Goal: Transaction & Acquisition: Purchase product/service

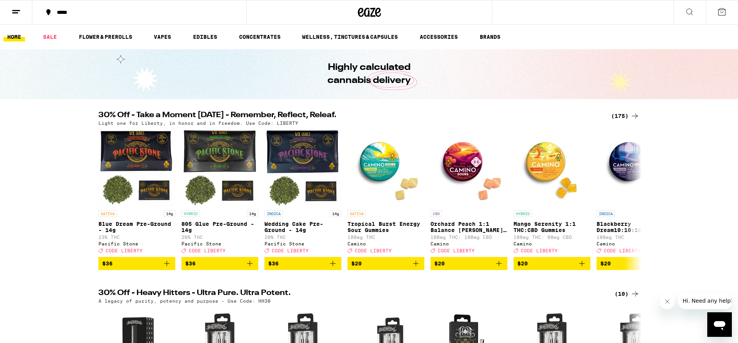
click at [625, 112] on div "(175)" at bounding box center [626, 116] width 28 height 9
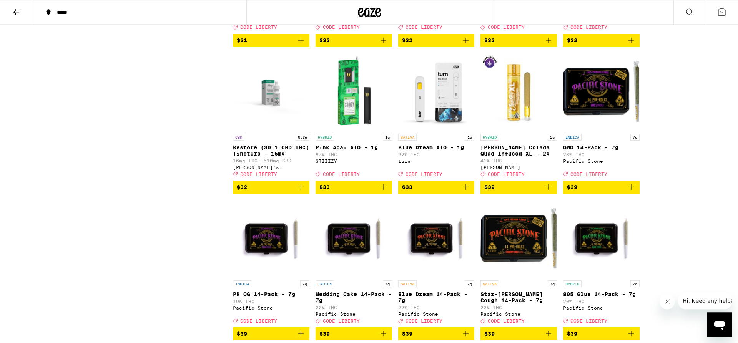
scroll to position [3735, 0]
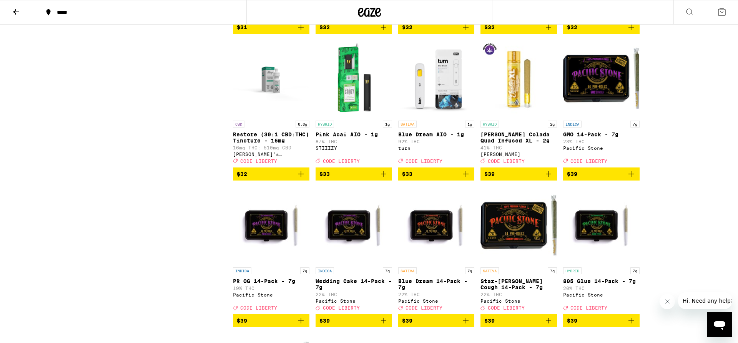
click at [18, 14] on icon at bounding box center [16, 11] width 9 height 9
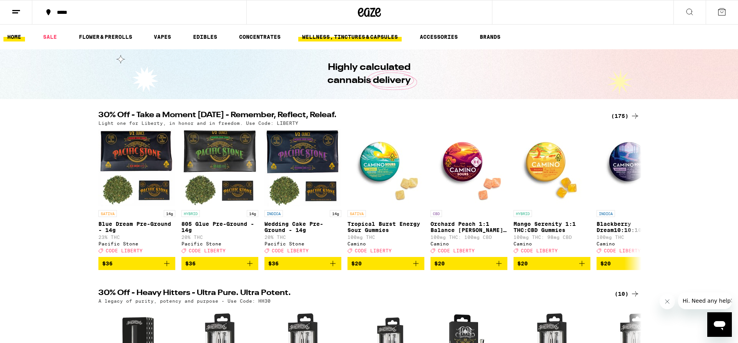
click at [322, 38] on link "WELLNESS, TINCTURES & CAPSULES" at bounding box center [349, 36] width 103 height 9
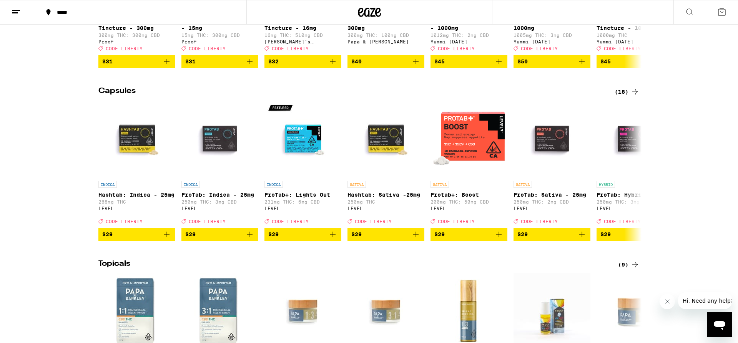
scroll to position [510, 0]
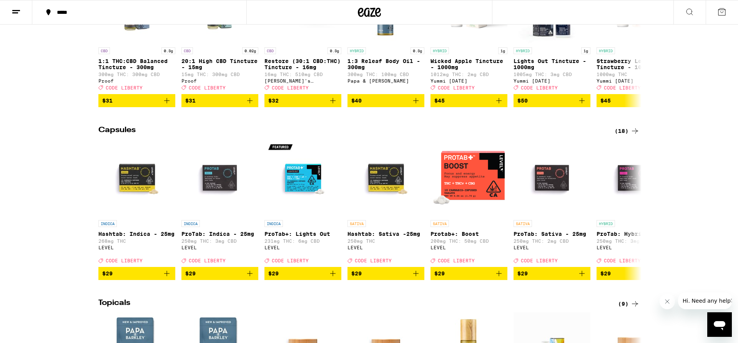
click at [628, 136] on div "(18)" at bounding box center [627, 131] width 25 height 9
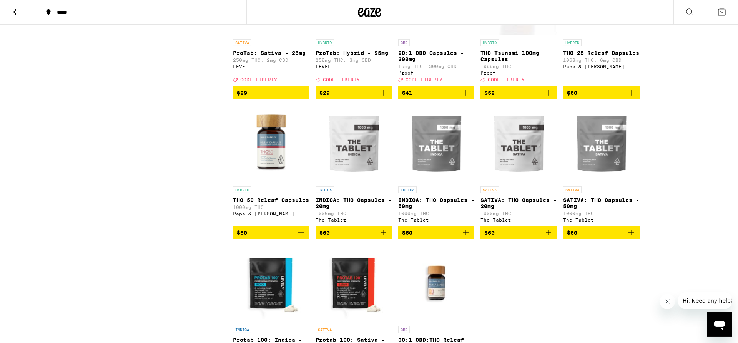
scroll to position [314, 0]
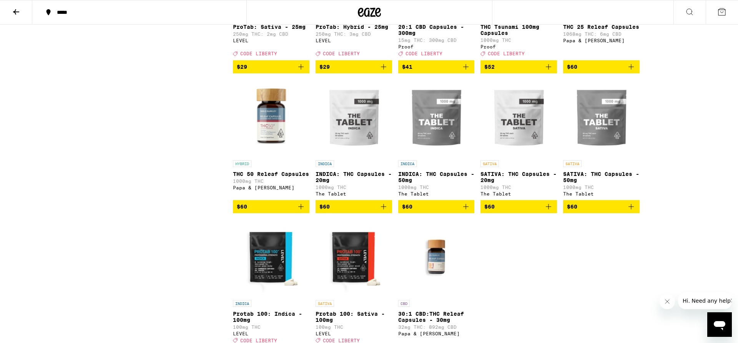
click at [243, 177] on p "THC 50 Releaf Capsules" at bounding box center [271, 174] width 77 height 6
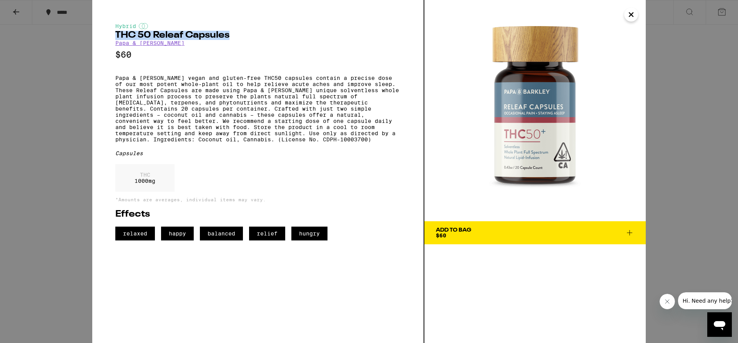
drag, startPoint x: 237, startPoint y: 37, endPoint x: 108, endPoint y: 37, distance: 129.6
click at [108, 37] on div "Hybrid THC 50 Releaf Capsules Papa & [PERSON_NAME] $60 Papa & [PERSON_NAME] veg…" at bounding box center [258, 171] width 332 height 343
drag, startPoint x: 175, startPoint y: 44, endPoint x: 108, endPoint y: 38, distance: 68.0
click at [108, 38] on div "Hybrid THC 50 Releaf Capsules Papa & [PERSON_NAME] $60 Papa & [PERSON_NAME] veg…" at bounding box center [258, 171] width 332 height 343
copy div "THC 50 Releaf Capsules Papa & [PERSON_NAME]"
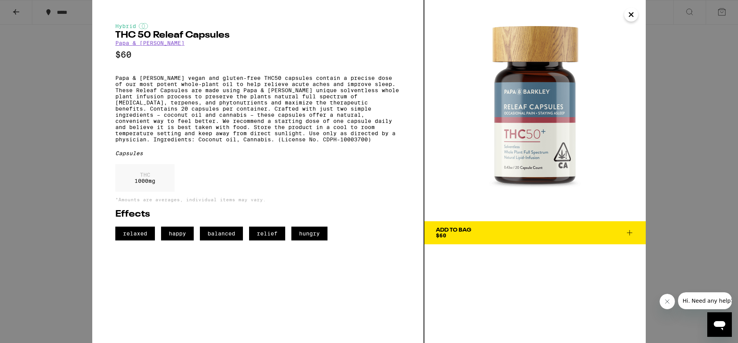
click at [16, 13] on div "Hybrid THC 50 Releaf Capsules Papa & [PERSON_NAME] $60 Papa & [PERSON_NAME] veg…" at bounding box center [369, 171] width 738 height 343
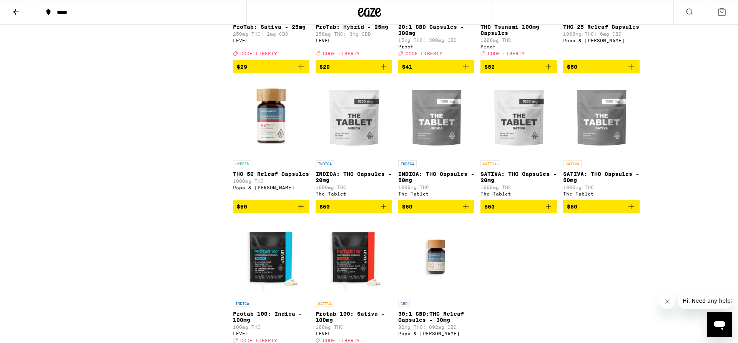
click at [16, 13] on icon at bounding box center [16, 11] width 6 height 5
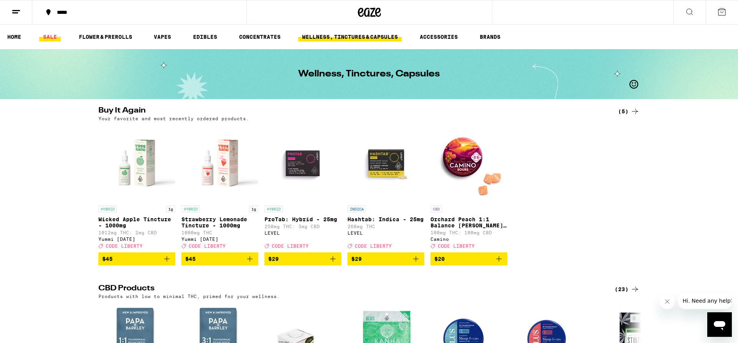
click at [52, 33] on link "SALE" at bounding box center [50, 36] width 22 height 9
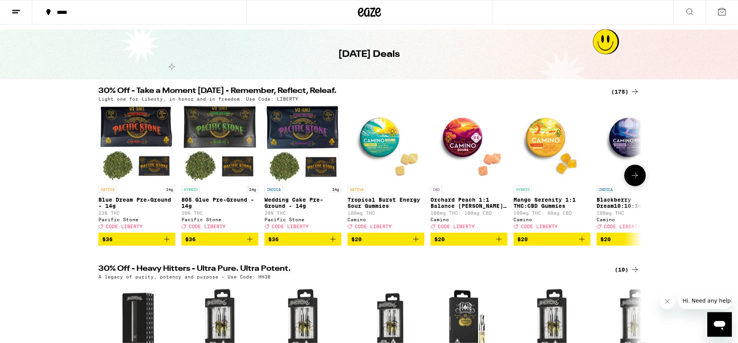
scroll to position [10, 0]
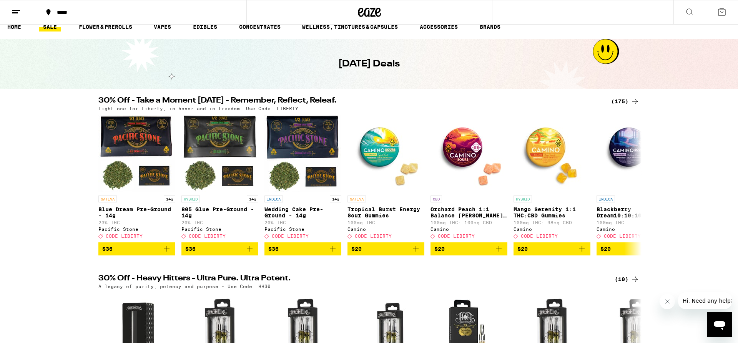
click at [619, 100] on div "(175)" at bounding box center [626, 101] width 28 height 9
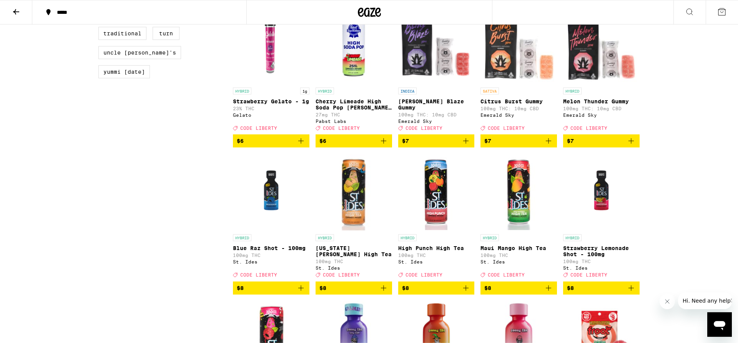
scroll to position [706, 0]
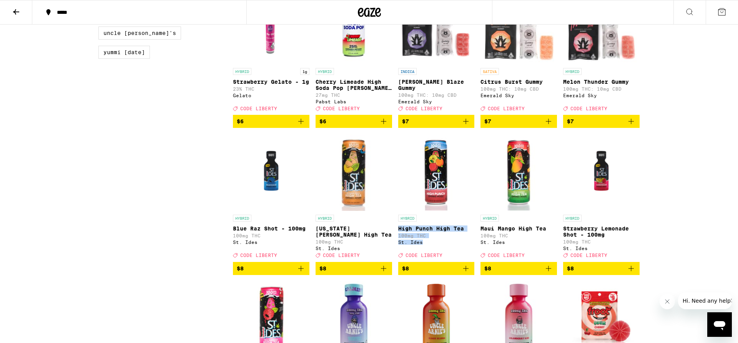
drag, startPoint x: 397, startPoint y: 255, endPoint x: 427, endPoint y: 273, distance: 34.8
copy div "High Punch High Tea 100mg THC St. Ides"
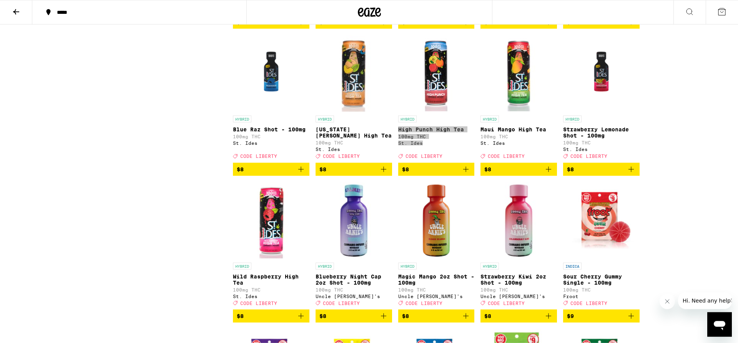
scroll to position [824, 0]
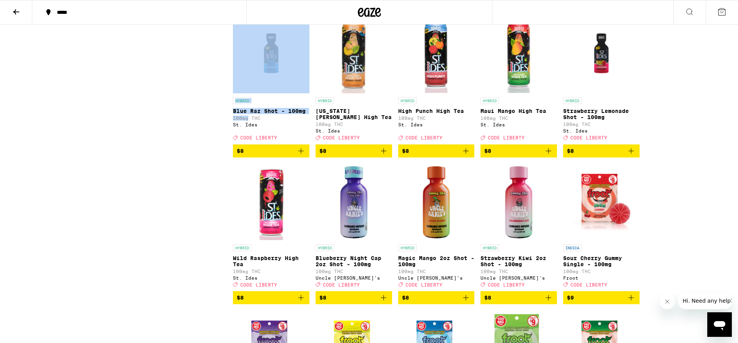
drag, startPoint x: 227, startPoint y: 136, endPoint x: 229, endPoint y: 144, distance: 8.1
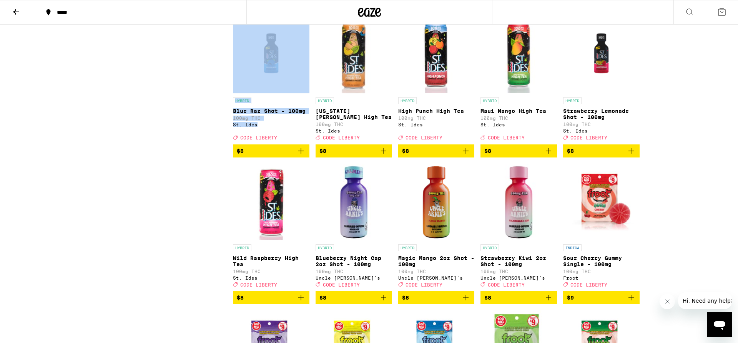
drag, startPoint x: 232, startPoint y: 137, endPoint x: 261, endPoint y: 155, distance: 34.4
copy link "HYBRID Blue Raz Shot - 100mg 100mg THC St. Ides"
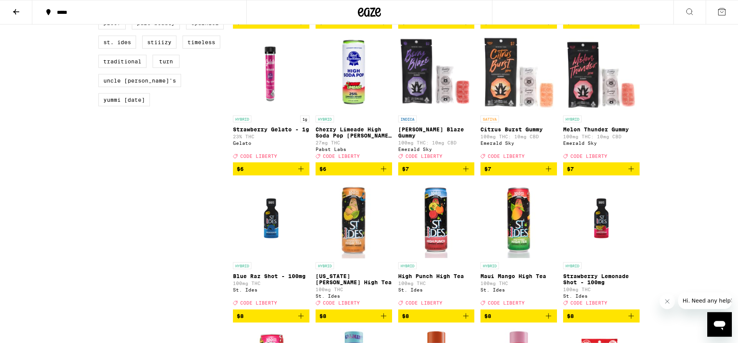
scroll to position [667, 0]
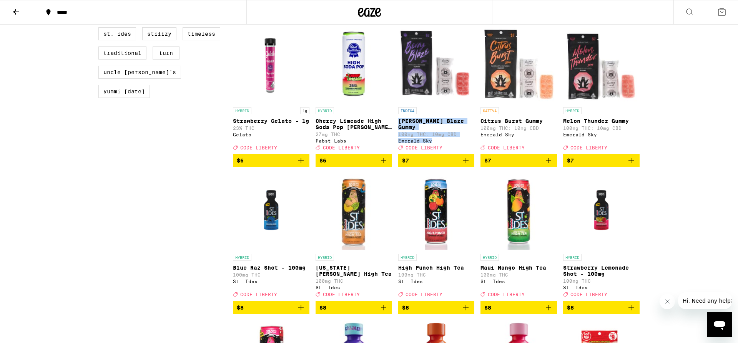
drag, startPoint x: 400, startPoint y: 145, endPoint x: 433, endPoint y: 158, distance: 35.9
copy div "[PERSON_NAME] Blaze Gummy 100mg THC: 10mg CBD Emerald Sky"
drag, startPoint x: 562, startPoint y: 141, endPoint x: 600, endPoint y: 157, distance: 41.4
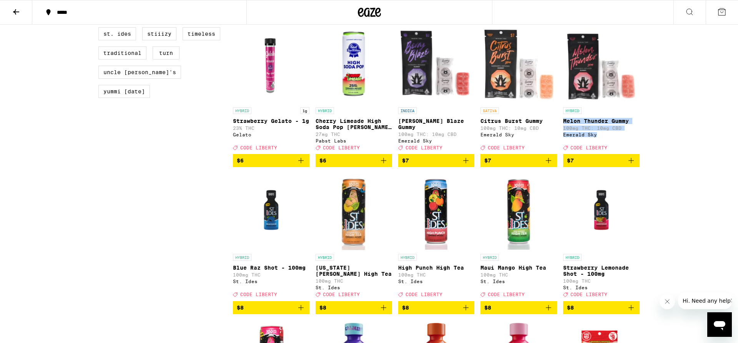
copy div "Melon Thunder Gummy 100mg THC: 10mg CBD Emerald Sky"
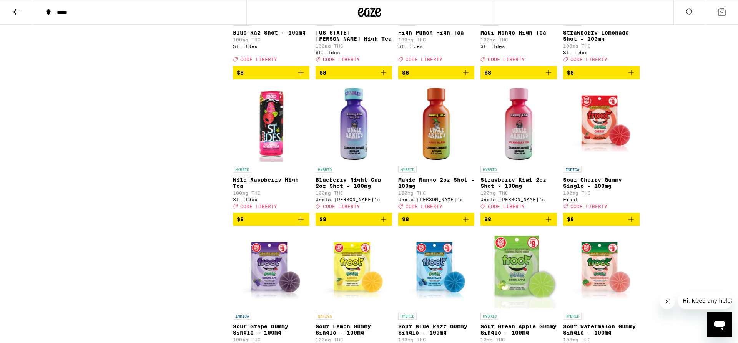
scroll to position [785, 0]
